Goal: Task Accomplishment & Management: Manage account settings

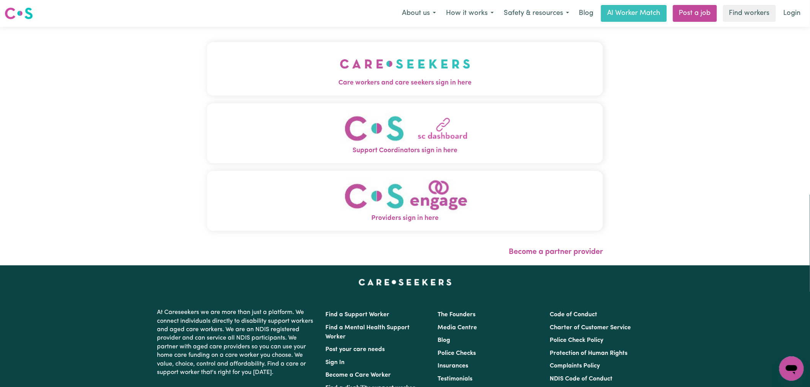
click at [372, 80] on span "Care workers and care seekers sign in here" at bounding box center [405, 83] width 396 height 10
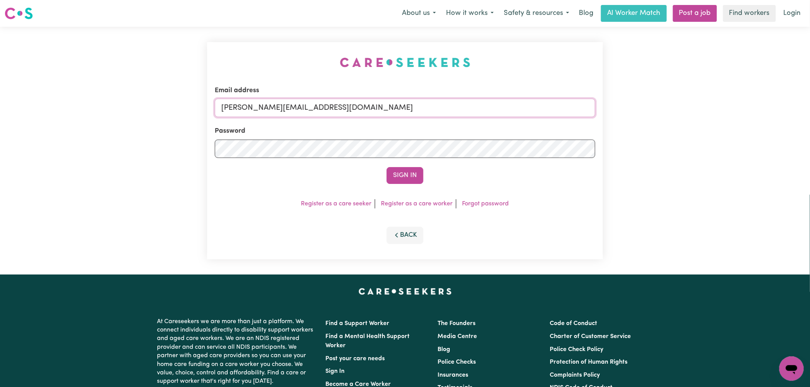
click at [400, 113] on input "[PERSON_NAME][EMAIL_ADDRESS][DOMAIN_NAME]" at bounding box center [405, 108] width 380 height 18
drag, startPoint x: 367, startPoint y: 104, endPoint x: 259, endPoint y: 100, distance: 108.0
click at [259, 100] on input "[EMAIL_ADDRESS][DOMAIN_NAME]" at bounding box center [405, 108] width 380 height 18
type input "[EMAIL_ADDRESS][DOMAIN_NAME]"
click at [394, 166] on form "Email address [EMAIL_ADDRESS][DOMAIN_NAME] Password Sign In" at bounding box center [405, 135] width 380 height 98
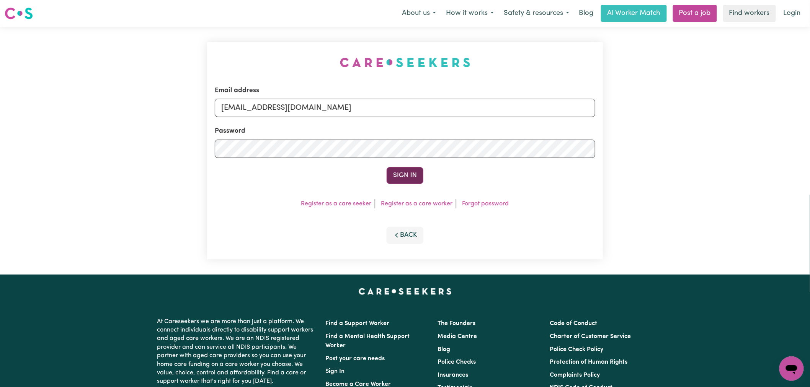
click at [399, 171] on button "Sign In" at bounding box center [405, 175] width 37 height 17
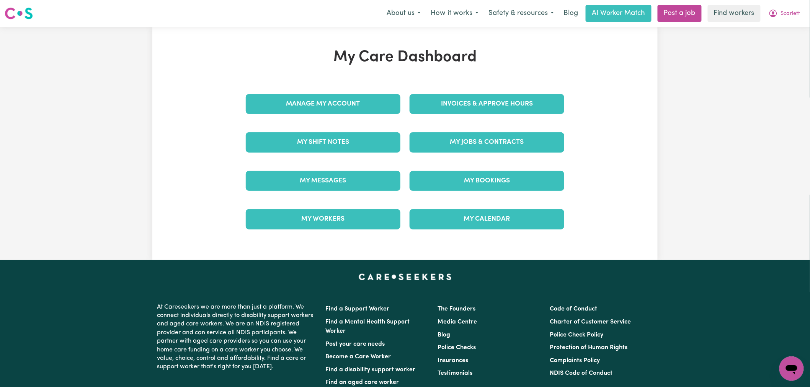
drag, startPoint x: 488, startPoint y: 133, endPoint x: 495, endPoint y: 132, distance: 6.5
click at [488, 133] on link "My Jobs & Contracts" at bounding box center [486, 142] width 155 height 20
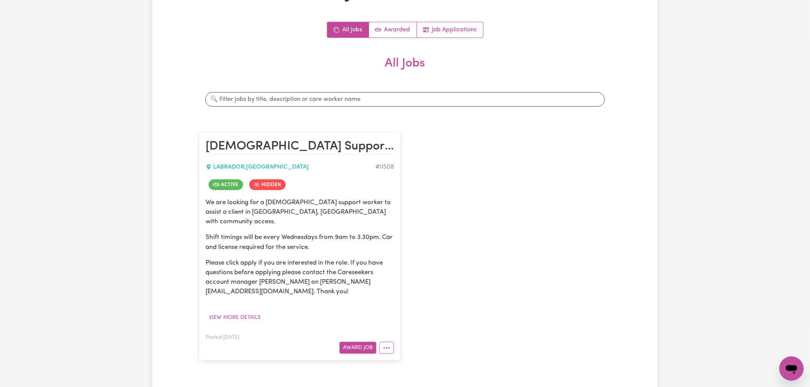
scroll to position [170, 0]
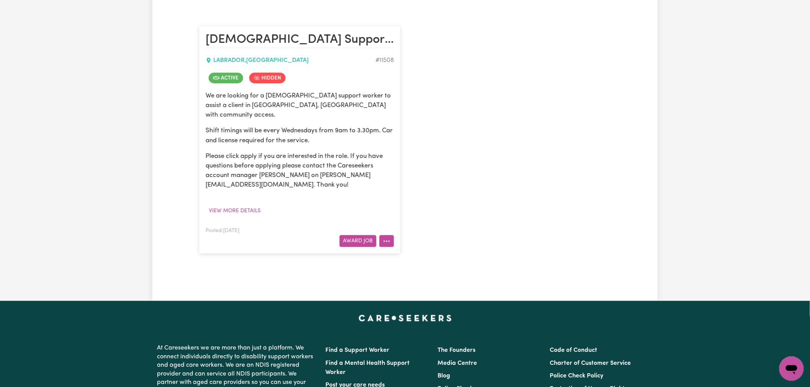
click at [388, 238] on icon "More options" at bounding box center [387, 242] width 8 height 8
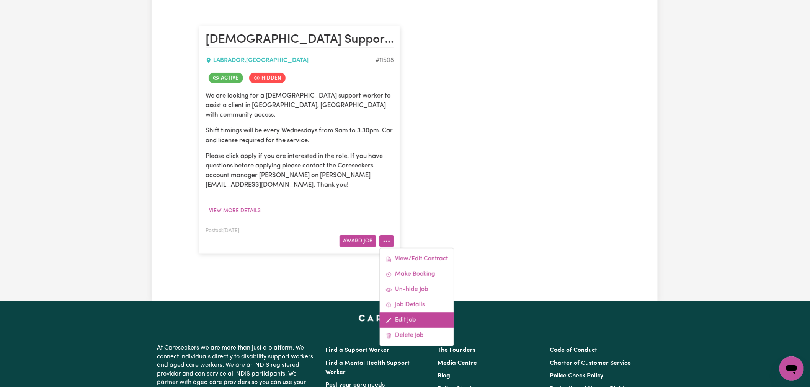
click at [410, 314] on link "Edit Job" at bounding box center [417, 320] width 74 height 15
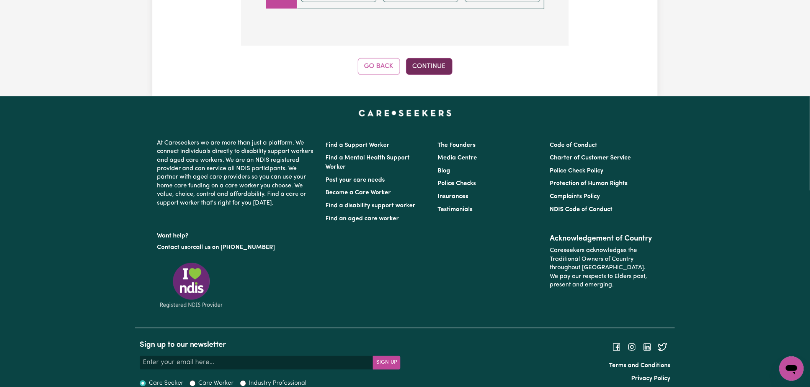
click at [434, 58] on button "Continue" at bounding box center [429, 66] width 46 height 17
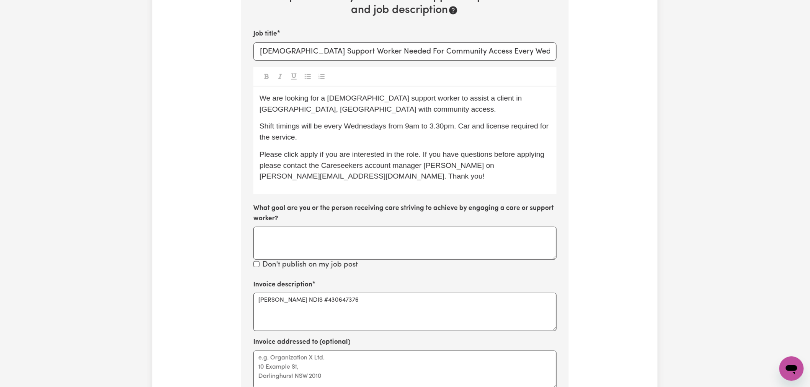
scroll to position [342, 0]
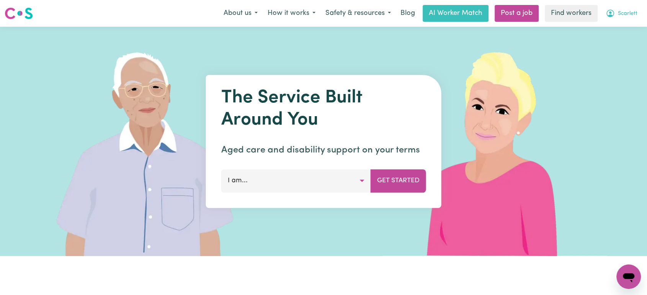
click at [624, 21] on button "Scarlett" at bounding box center [621, 13] width 42 height 16
drag, startPoint x: 618, startPoint y: 46, endPoint x: 621, endPoint y: 4, distance: 42.6
click at [618, 46] on link "Logout" at bounding box center [611, 44] width 60 height 15
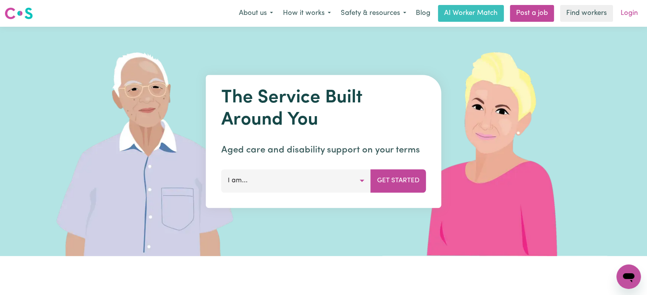
click at [641, 18] on link "Login" at bounding box center [629, 13] width 26 height 17
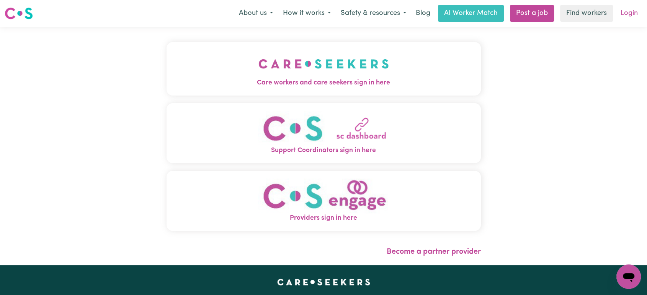
click at [633, 16] on link "Login" at bounding box center [629, 13] width 26 height 17
click at [369, 57] on img "Care workers and care seekers sign in here" at bounding box center [323, 64] width 130 height 28
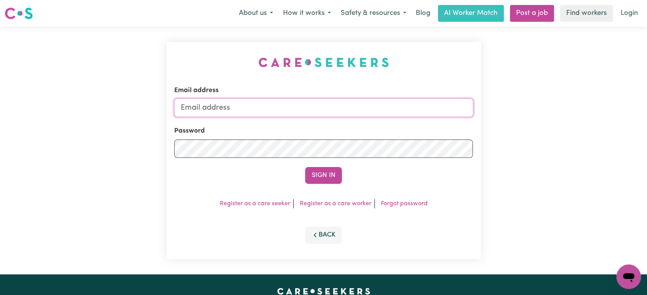
type input "[PERSON_NAME][EMAIL_ADDRESS][DOMAIN_NAME]"
click at [287, 113] on input "[PERSON_NAME][EMAIL_ADDRESS][DOMAIN_NAME]" at bounding box center [323, 108] width 299 height 18
drag, startPoint x: 316, startPoint y: 104, endPoint x: 315, endPoint y: 100, distance: 4.7
click at [316, 104] on input "[PERSON_NAME][EMAIL_ADDRESS][DOMAIN_NAME]" at bounding box center [323, 108] width 299 height 18
click at [283, 51] on div "Email address lindsay@careseekers.com.au Password Sign In Register as a care se…" at bounding box center [323, 150] width 314 height 217
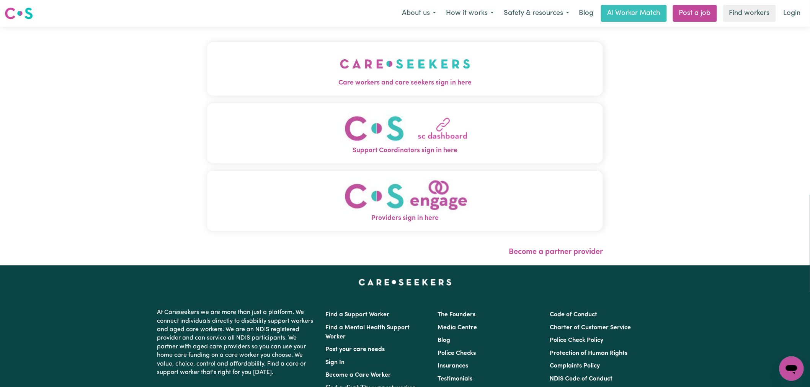
click at [348, 82] on span "Care workers and care seekers sign in here" at bounding box center [405, 83] width 396 height 10
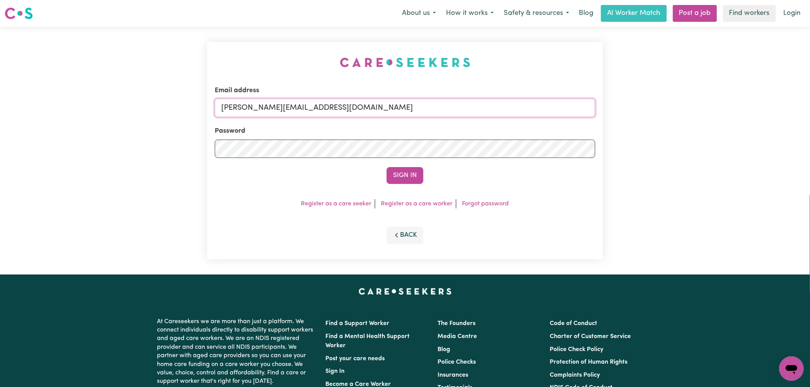
click at [343, 113] on input "[PERSON_NAME][EMAIL_ADDRESS][DOMAIN_NAME]" at bounding box center [405, 108] width 380 height 18
drag, startPoint x: 314, startPoint y: 111, endPoint x: 259, endPoint y: 111, distance: 55.1
click at [259, 111] on input "[EMAIL_ADDRESS][DOMAIN_NAME]" at bounding box center [405, 108] width 380 height 18
type input "superuser~chelseavu@careseekers.com.au"
click at [387, 167] on button "Sign In" at bounding box center [405, 175] width 37 height 17
